Goal: Information Seeking & Learning: Understand site structure

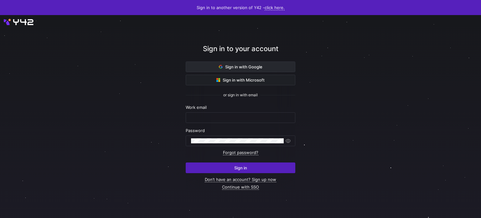
click at [238, 68] on span "Sign in with Google" at bounding box center [241, 66] width 44 height 5
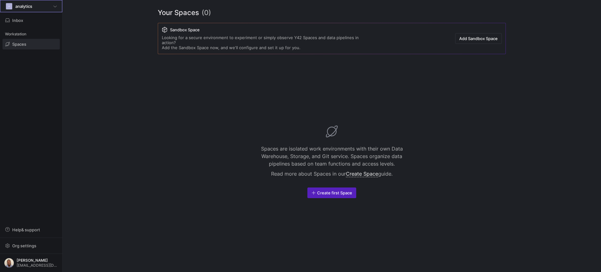
click at [53, 6] on div "A analytics" at bounding box center [31, 7] width 52 height 8
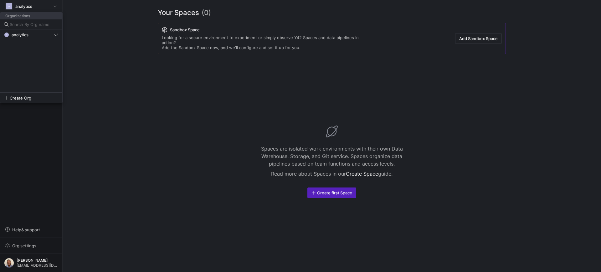
click at [53, 6] on div at bounding box center [300, 136] width 601 height 272
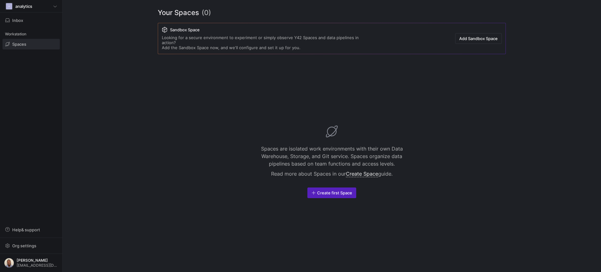
click at [167, 91] on div "Spaces are isolated work environments with their own Data Warehouse, Storage, a…" at bounding box center [332, 161] width 348 height 205
click at [54, 7] on icon at bounding box center [55, 6] width 4 height 4
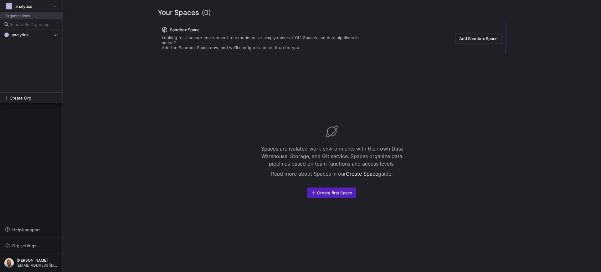
click at [54, 7] on div at bounding box center [300, 136] width 601 height 272
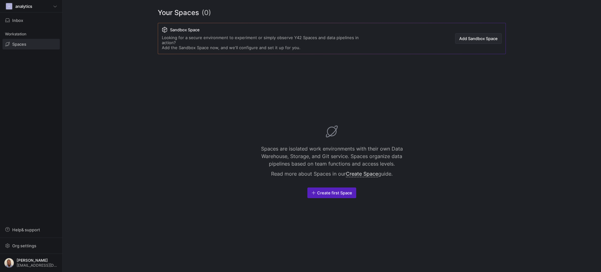
click at [488, 38] on span "Add Sandbox Space" at bounding box center [479, 38] width 39 height 5
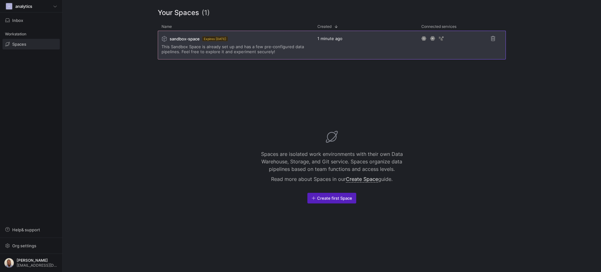
click at [403, 39] on div "1 minute ago" at bounding box center [366, 45] width 104 height 29
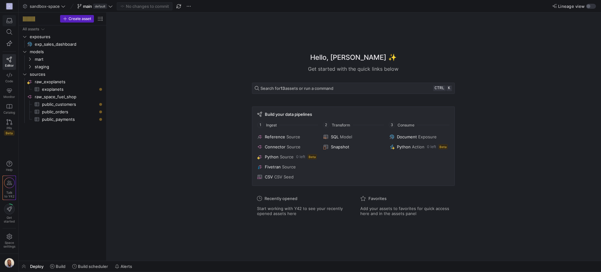
click at [9, 23] on icon "button" at bounding box center [10, 20] width 6 height 5
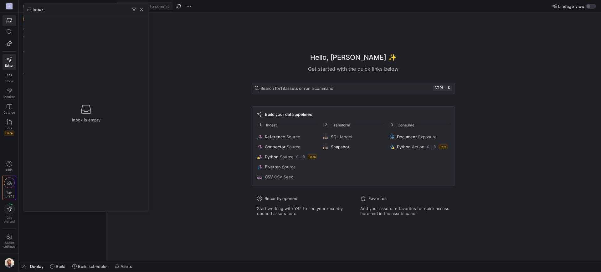
click at [185, 85] on div at bounding box center [300, 136] width 601 height 272
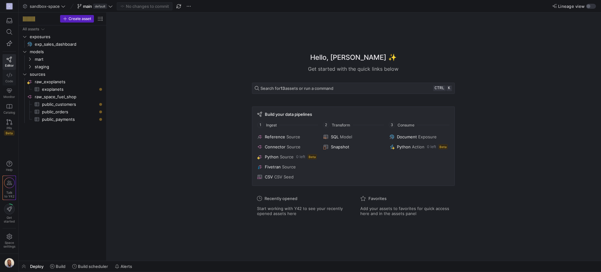
click at [11, 81] on span "Code" at bounding box center [9, 81] width 8 height 4
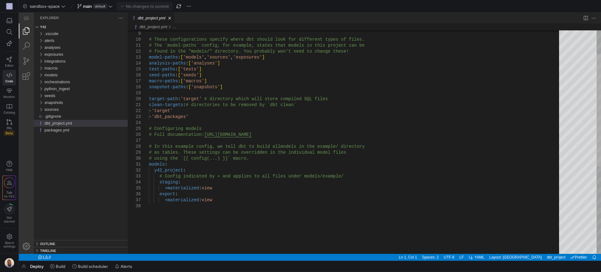
click at [599, 98] on div "dbt_project.yml, preview" at bounding box center [599, 110] width 4 height 112
click at [40, 76] on div "models" at bounding box center [40, 75] width 9 height 7
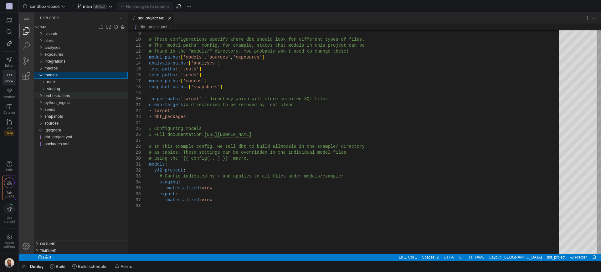
click at [38, 94] on div "orchestrations" at bounding box center [40, 95] width 9 height 7
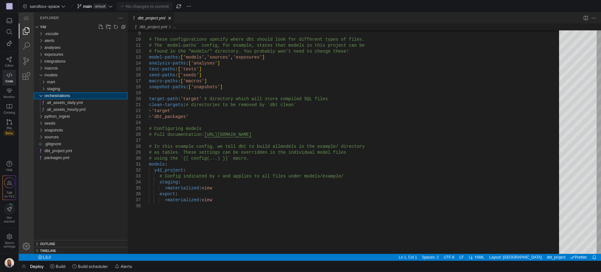
click at [38, 94] on div "orchestrations" at bounding box center [40, 95] width 9 height 7
click at [8, 111] on span "Catalog" at bounding box center [9, 113] width 12 height 4
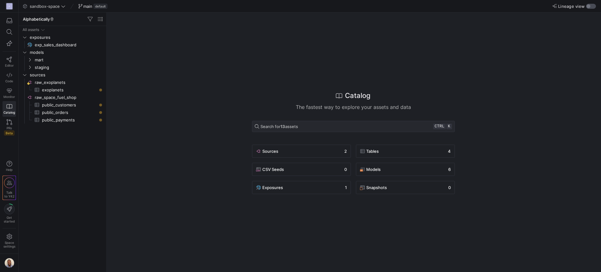
click at [588, 7] on div "button" at bounding box center [589, 6] width 4 height 4
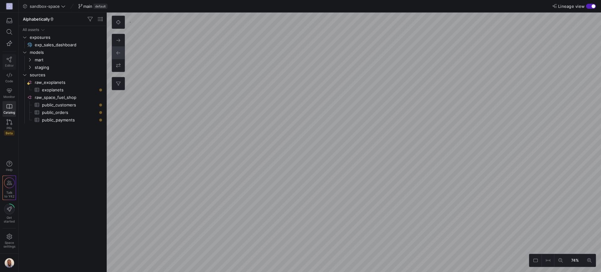
click at [13, 61] on link "Editor" at bounding box center [9, 62] width 13 height 16
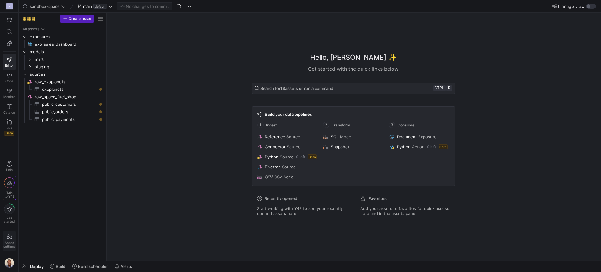
click at [4, 238] on span "Space settings" at bounding box center [9, 241] width 12 height 14
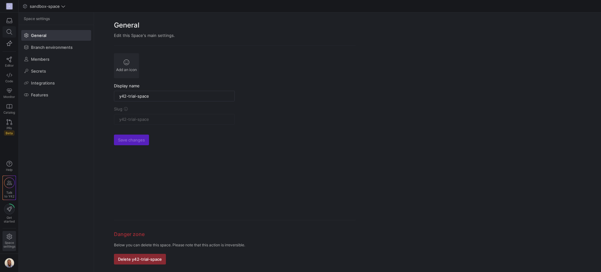
click at [9, 31] on icon at bounding box center [10, 32] width 6 height 6
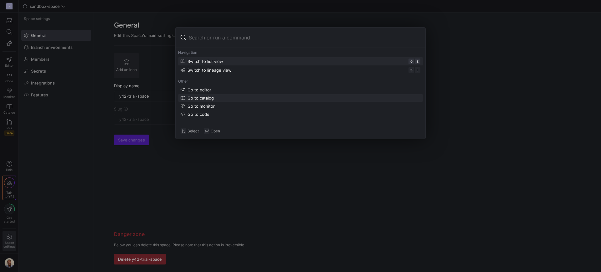
click at [205, 98] on div "Go to catalog" at bounding box center [201, 98] width 26 height 5
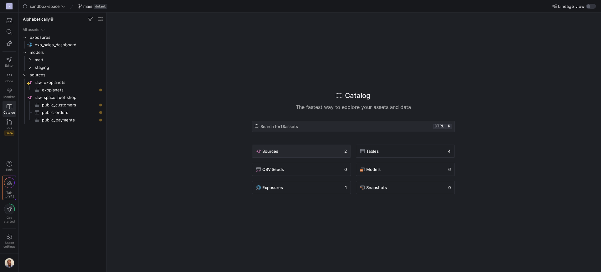
click at [296, 154] on div "Sources 2" at bounding box center [301, 152] width 91 height 8
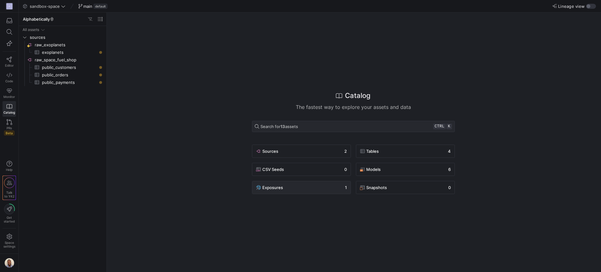
click at [294, 186] on div "Exposures 1" at bounding box center [301, 188] width 91 height 8
click at [290, 189] on div "Exposures 1" at bounding box center [301, 188] width 91 height 8
click at [409, 151] on div "Tables 4" at bounding box center [405, 152] width 91 height 8
click at [406, 172] on div "Models 6" at bounding box center [405, 170] width 91 height 8
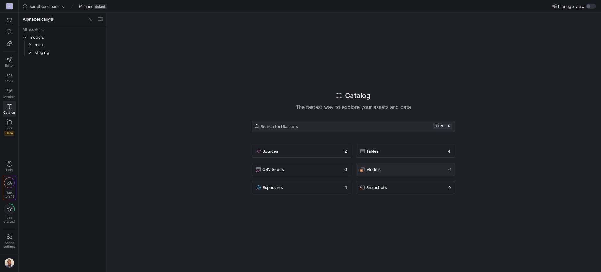
click at [406, 172] on div "Models 6" at bounding box center [405, 170] width 91 height 8
click at [273, 187] on span "Exposures" at bounding box center [273, 187] width 21 height 5
click at [275, 190] on span "Exposures" at bounding box center [273, 187] width 21 height 5
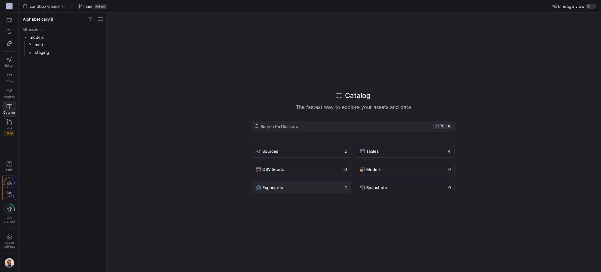
click at [275, 190] on span "Exposures" at bounding box center [273, 187] width 21 height 5
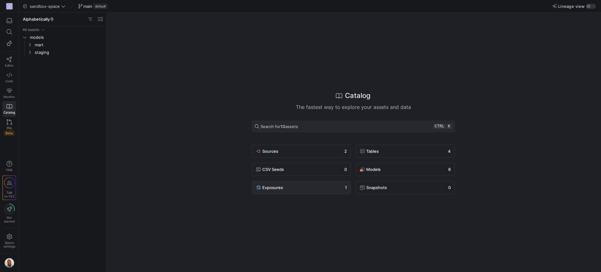
click at [275, 190] on span "Exposures" at bounding box center [273, 187] width 21 height 5
click at [99, 19] on span "button" at bounding box center [100, 19] width 8 height 8
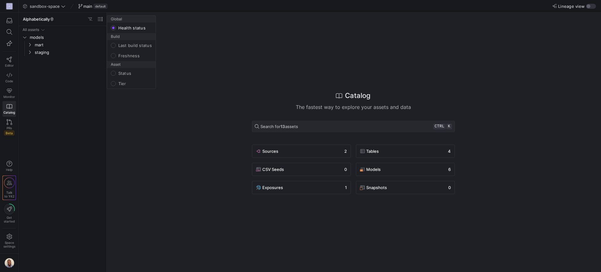
click at [83, 91] on div at bounding box center [300, 136] width 601 height 272
click at [62, 8] on span at bounding box center [44, 7] width 45 height 8
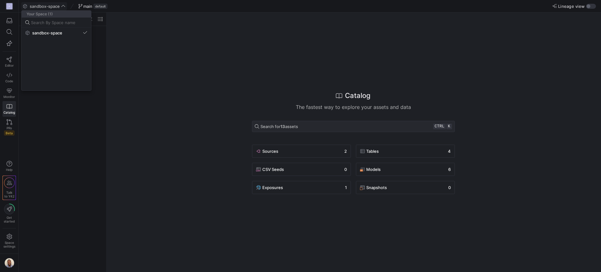
click at [62, 8] on div at bounding box center [300, 136] width 601 height 272
